Goal: Task Accomplishment & Management: Manage account settings

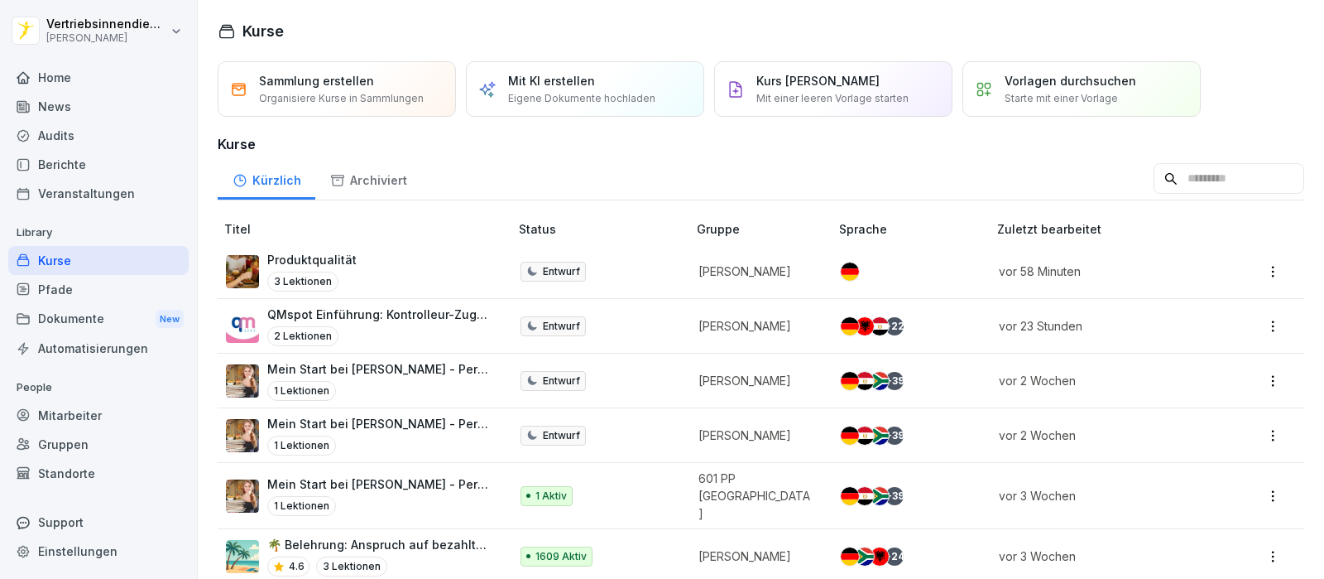
click at [56, 280] on div "Pfade" at bounding box center [98, 289] width 180 height 29
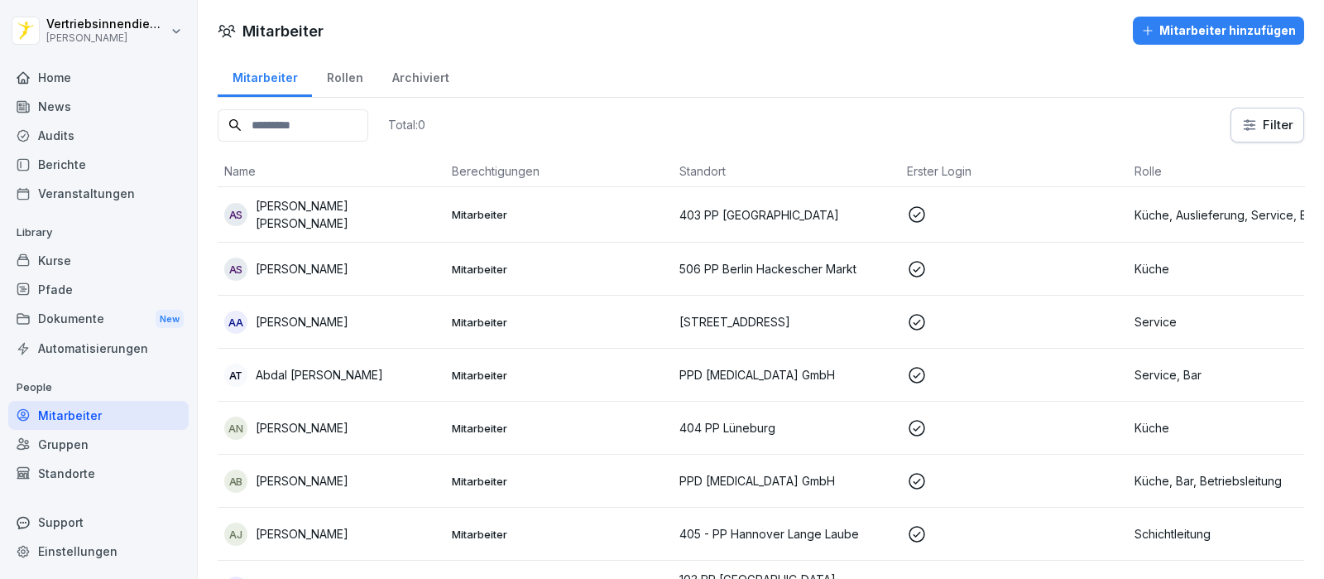
click at [64, 286] on div "Pfade" at bounding box center [98, 289] width 180 height 29
click at [70, 284] on div "Pfade" at bounding box center [98, 289] width 180 height 29
click at [54, 291] on div "Pfade" at bounding box center [98, 289] width 180 height 29
click at [102, 280] on div "Pfade" at bounding box center [98, 289] width 180 height 29
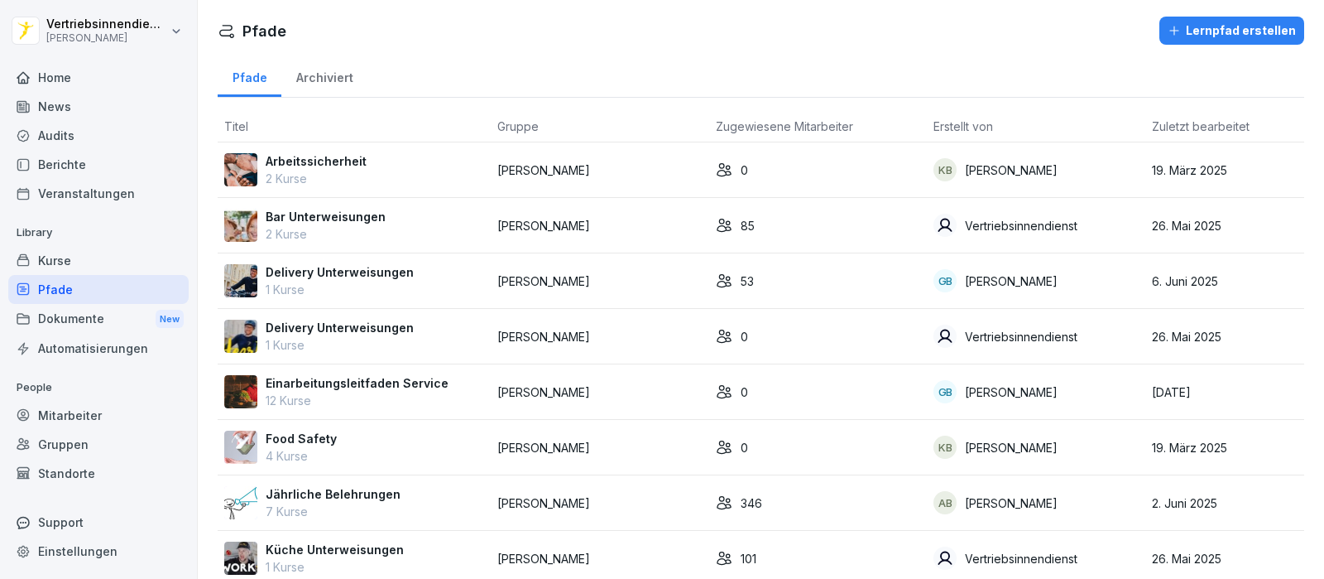
click at [365, 503] on p "7 Kurse" at bounding box center [333, 510] width 135 height 17
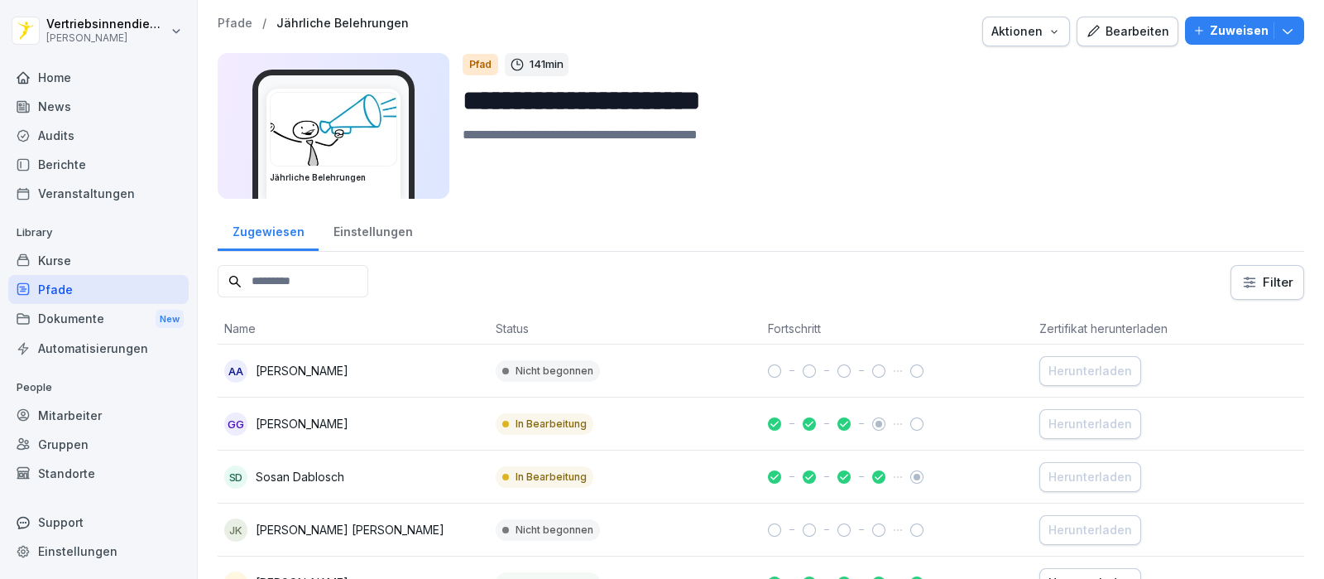
click at [1213, 25] on p "Zuweisen" at bounding box center [1239, 31] width 59 height 18
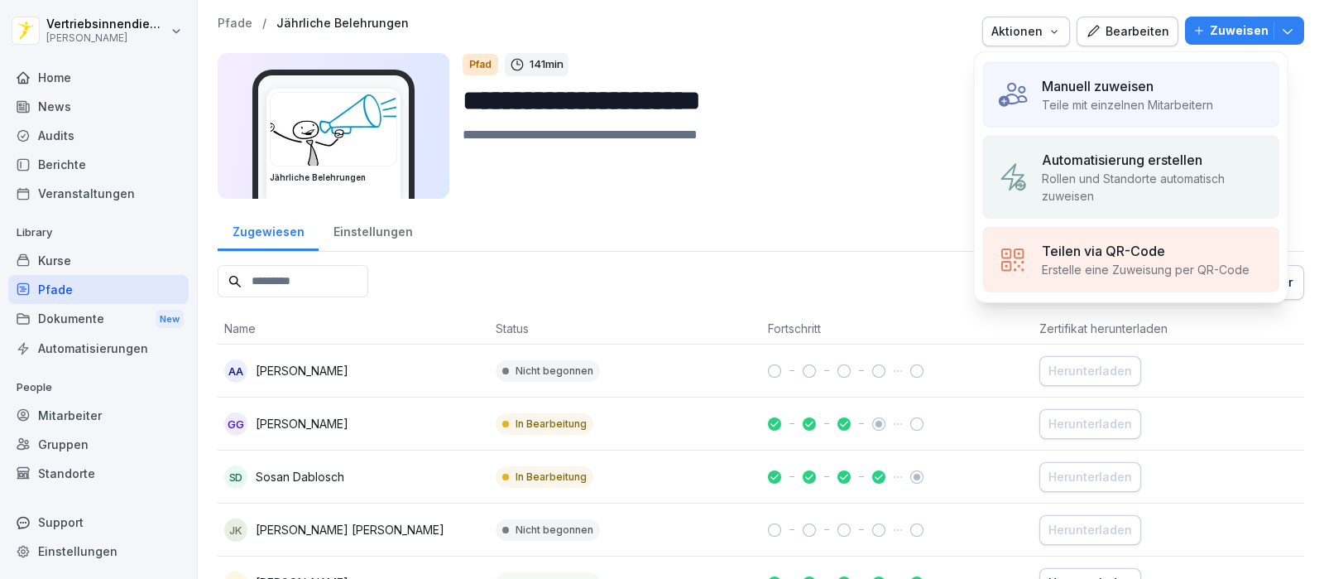
click at [1097, 84] on p "Manuell zuweisen" at bounding box center [1098, 86] width 112 height 20
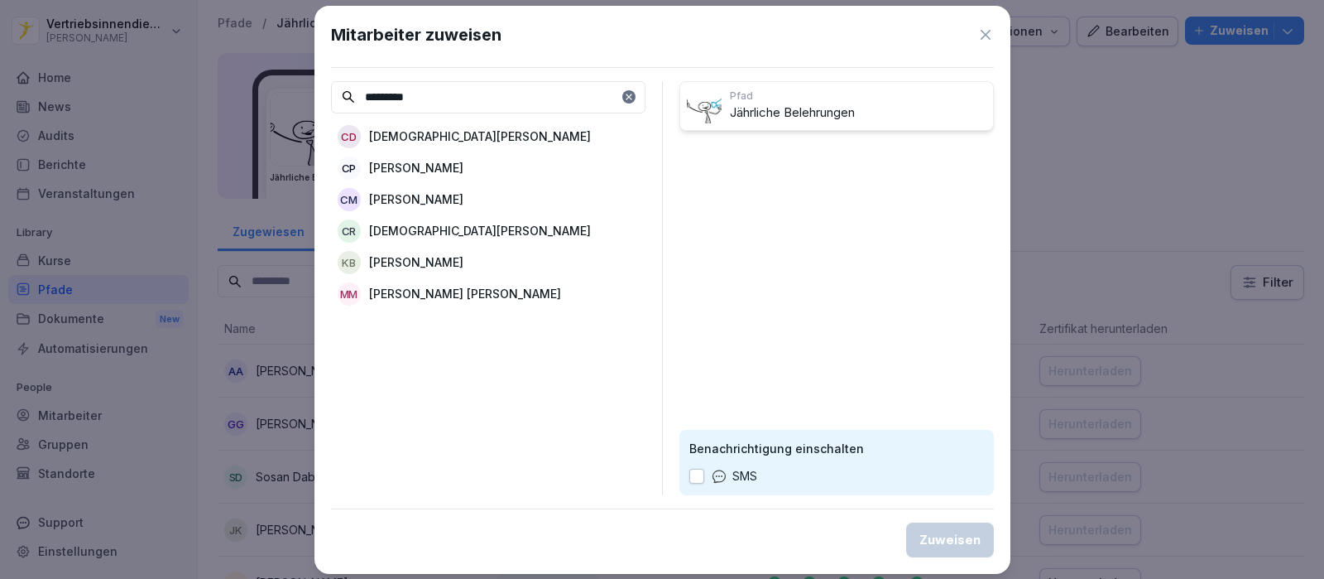
click at [450, 98] on input "*********" at bounding box center [488, 97] width 315 height 32
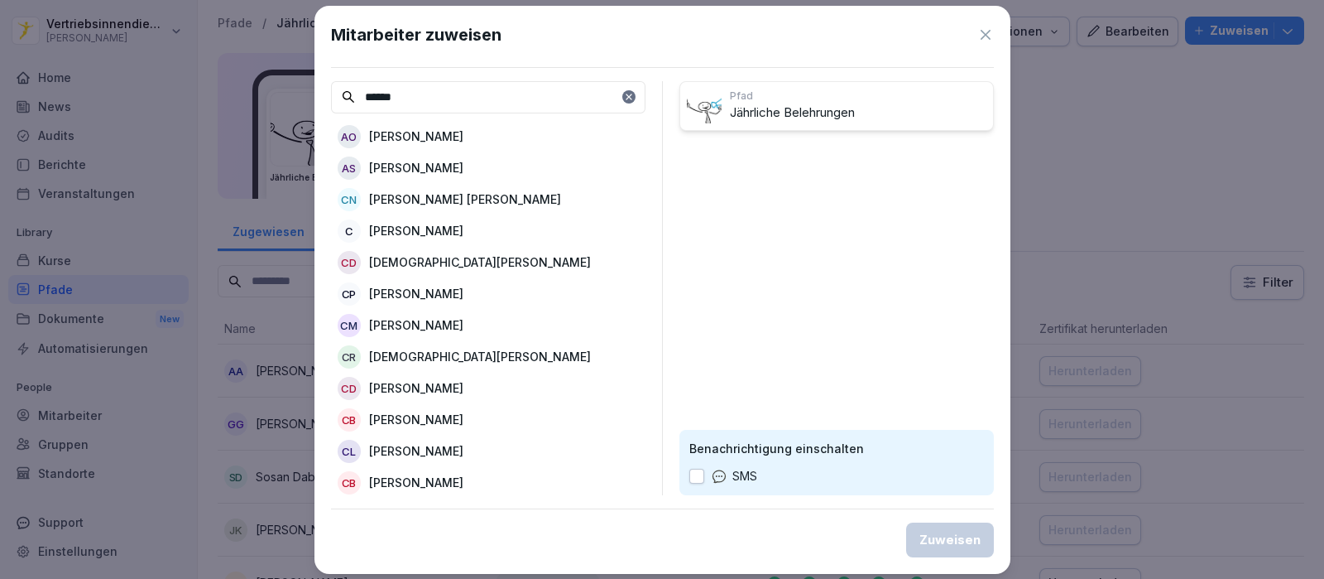
type input "******"
click at [455, 226] on p "[PERSON_NAME]" at bounding box center [416, 230] width 94 height 17
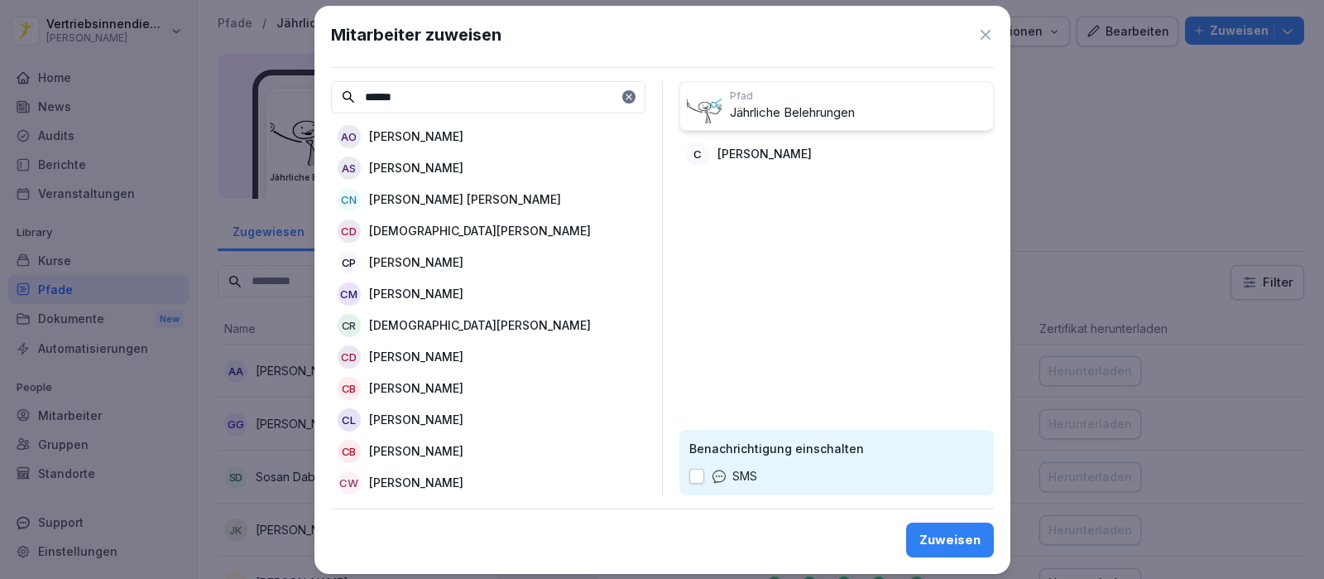
click at [948, 531] on div "Zuweisen" at bounding box center [950, 540] width 61 height 18
click at [771, 246] on div "Zugewiesen Einstellungen" at bounding box center [761, 230] width 1087 height 43
